Goal: Information Seeking & Learning: Learn about a topic

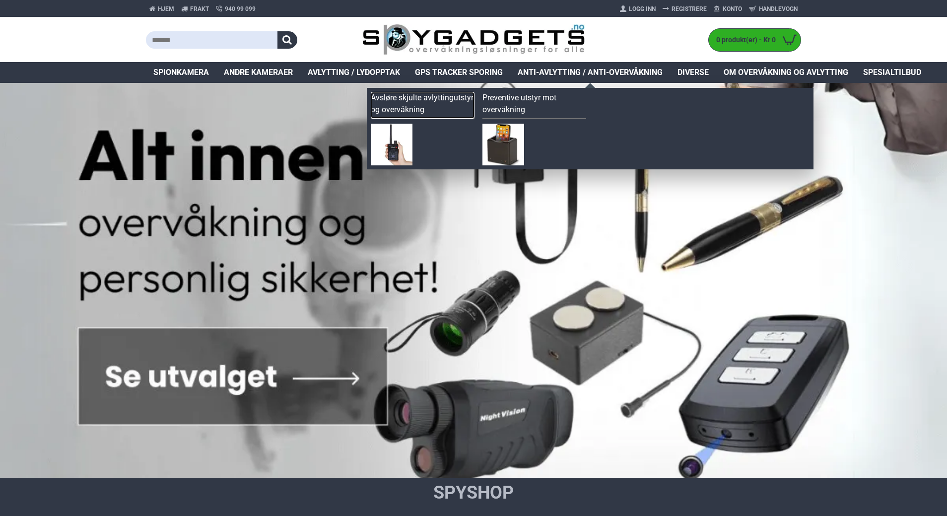
click at [408, 95] on link "Avsløre skjulte avlyttingutstyr og overvåkning" at bounding box center [423, 105] width 104 height 27
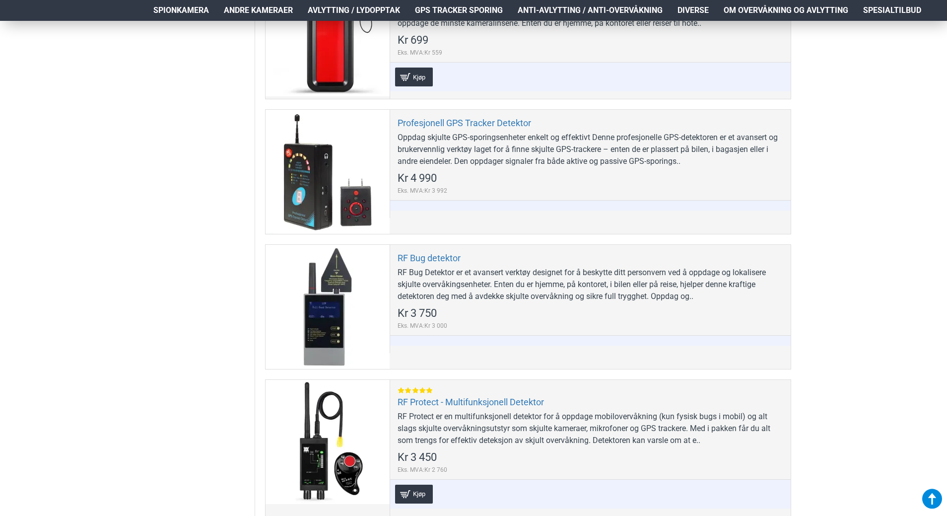
scroll to position [546, 0]
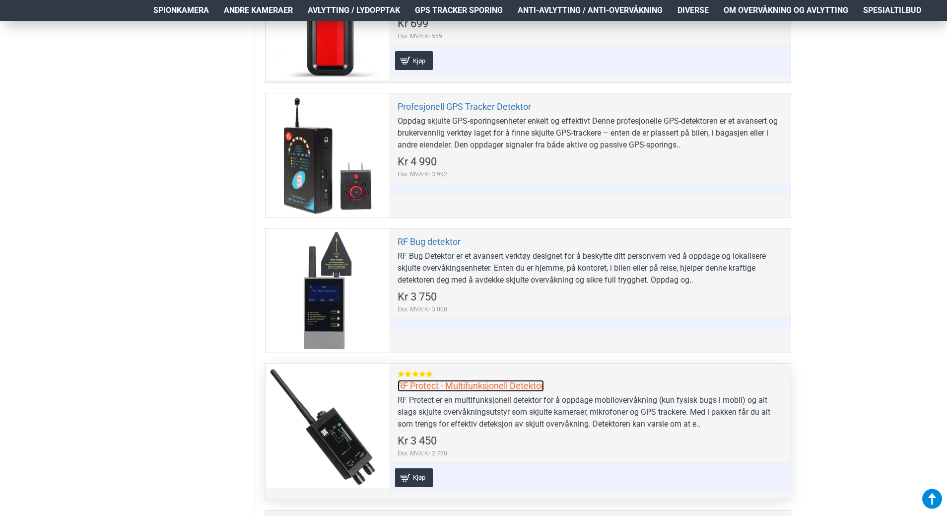
click at [499, 386] on link "RF Protect - Multifunksjonell Detektor" at bounding box center [471, 385] width 146 height 11
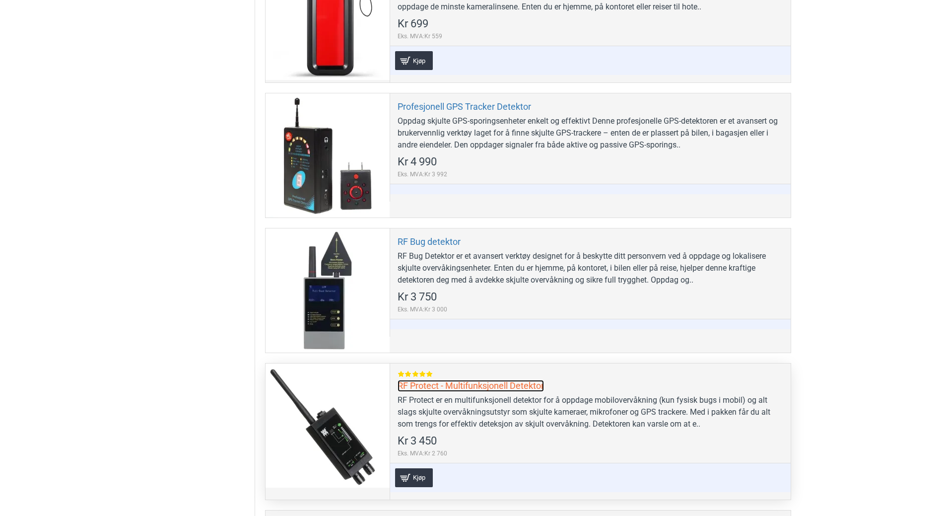
click at [485, 383] on link "RF Protect - Multifunksjonell Detektor" at bounding box center [471, 385] width 146 height 11
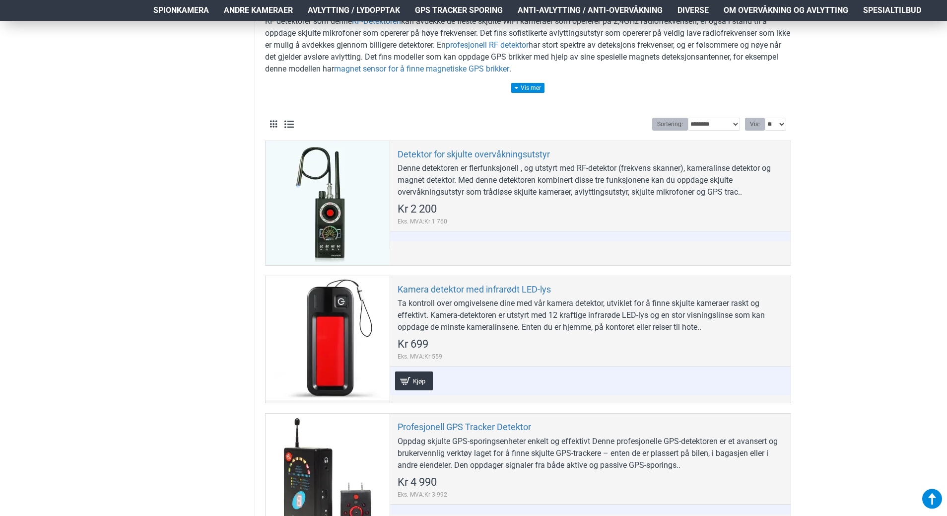
scroll to position [199, 0]
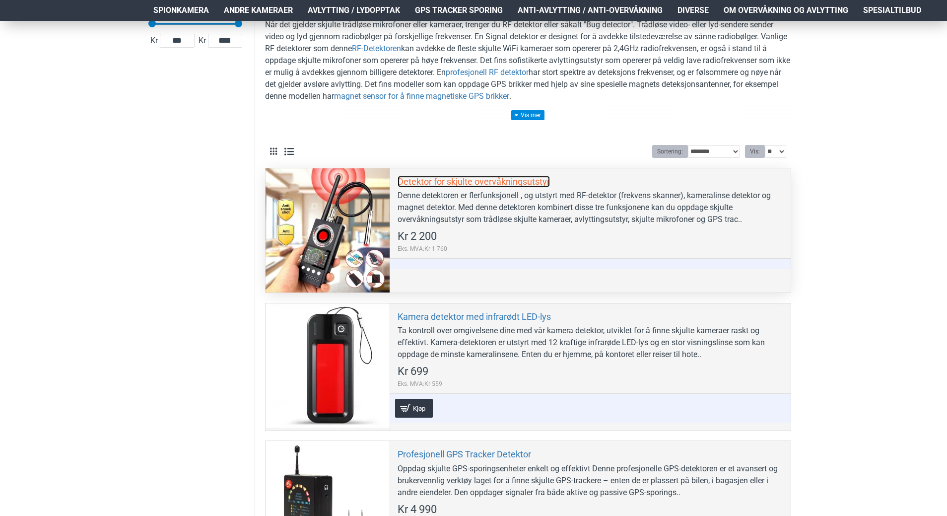
click at [482, 181] on link "Detektor for skjulte overvåkningsutstyr" at bounding box center [474, 181] width 152 height 11
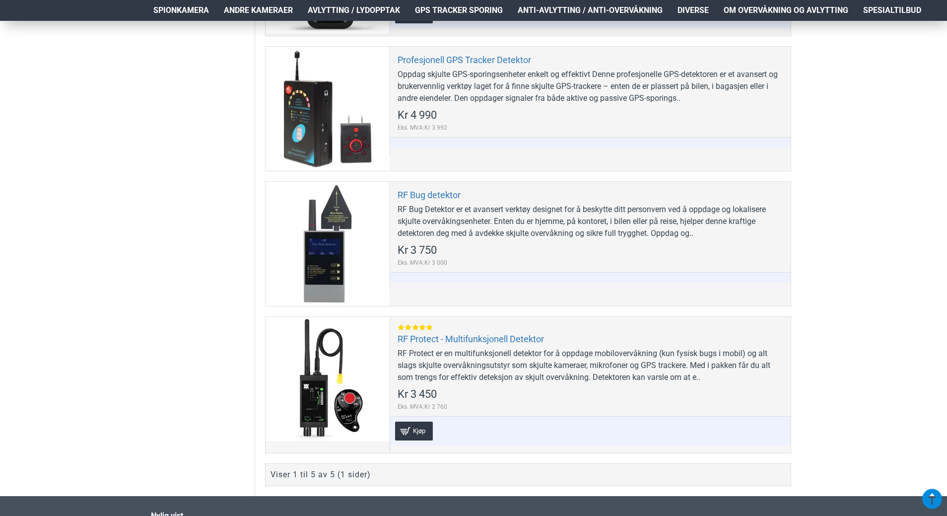
scroll to position [596, 0]
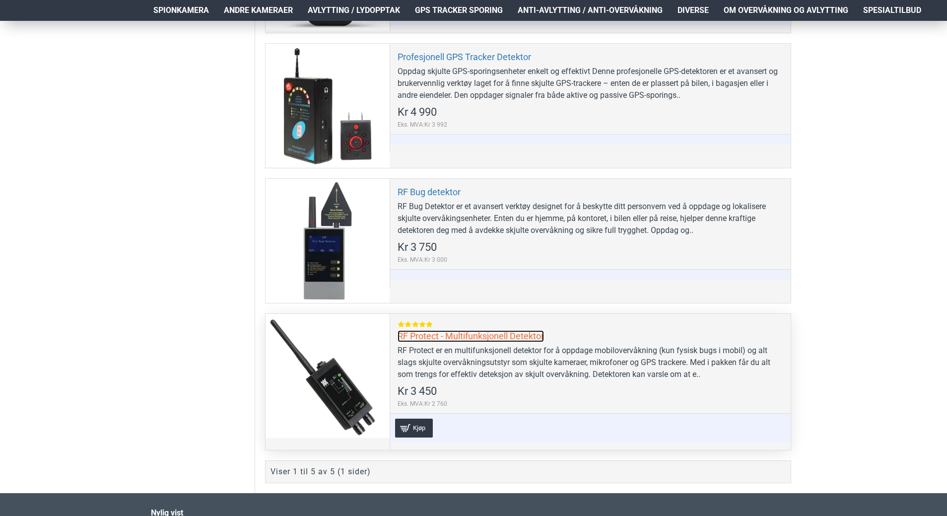
click at [414, 333] on link "RF Protect - Multifunksjonell Detektor" at bounding box center [471, 335] width 146 height 11
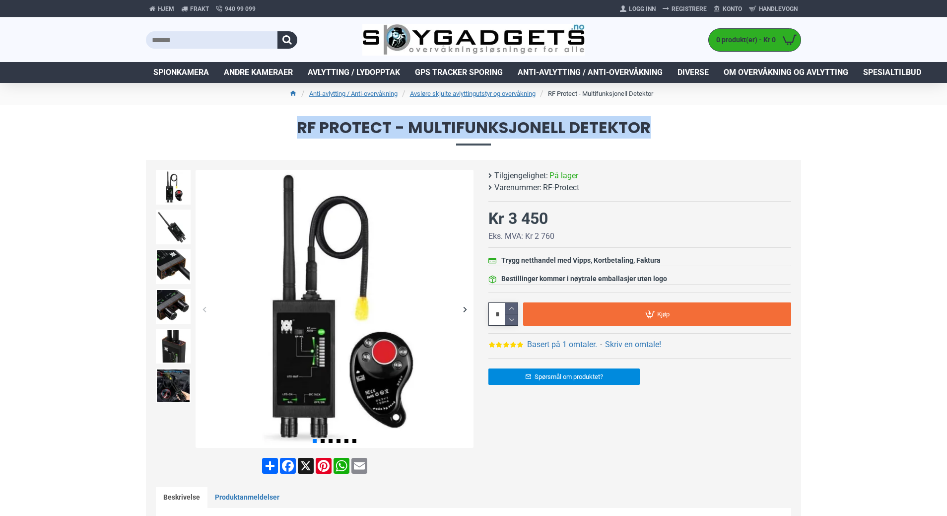
drag, startPoint x: 647, startPoint y: 128, endPoint x: 291, endPoint y: 128, distance: 356.0
click at [291, 128] on span "RF Protect - Multifunksjonell Detektor" at bounding box center [473, 132] width 655 height 25
click at [404, 123] on span "RF Protect - Multifunksjonell Detektor" at bounding box center [473, 132] width 655 height 25
drag, startPoint x: 407, startPoint y: 126, endPoint x: 652, endPoint y: 122, distance: 245.8
click at [652, 122] on span "RF Protect - Multifunksjonell Detektor" at bounding box center [473, 132] width 655 height 25
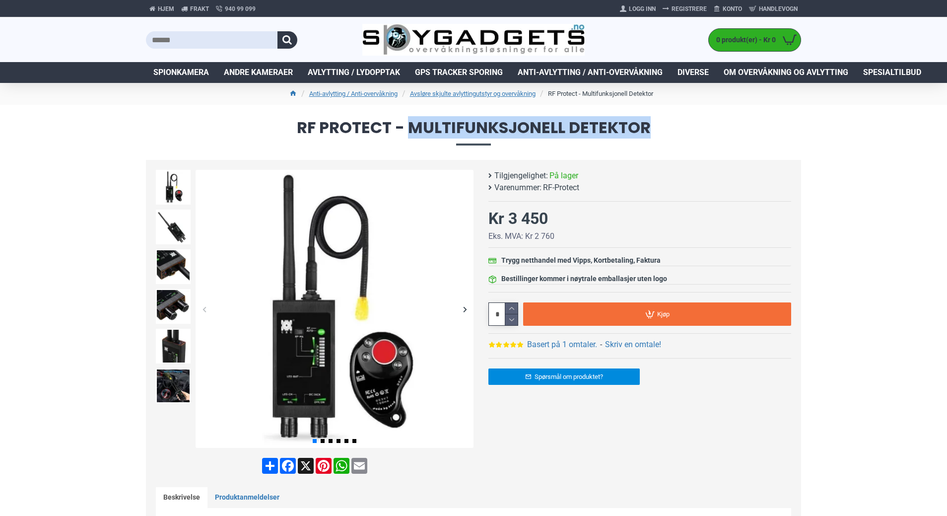
drag, startPoint x: 606, startPoint y: 125, endPoint x: 588, endPoint y: 126, distance: 17.9
click at [606, 125] on span "RF Protect - Multifunksjonell Detektor" at bounding box center [473, 132] width 655 height 25
click at [566, 126] on span "RF Protect - Multifunksjonell Detektor" at bounding box center [473, 132] width 655 height 25
